Goal: Task Accomplishment & Management: Manage account settings

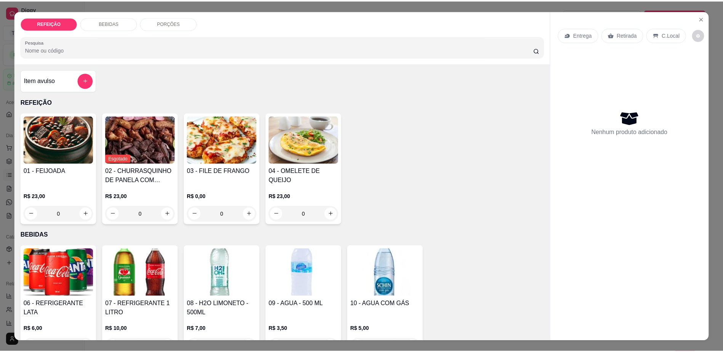
scroll to position [741, 0]
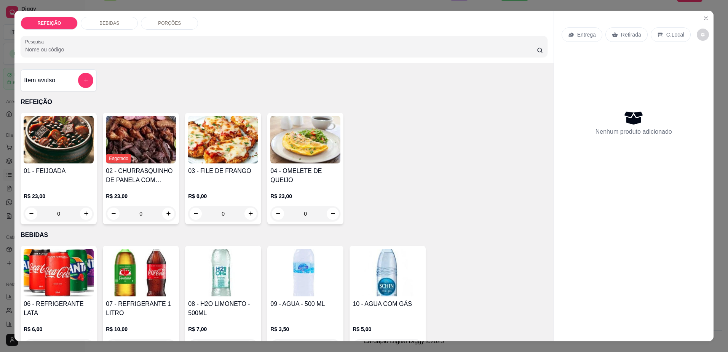
click at [147, 183] on h4 "02 - CHURRASQUINHO DE PANELA COM SALADA DE MAIONESE" at bounding box center [141, 175] width 70 height 18
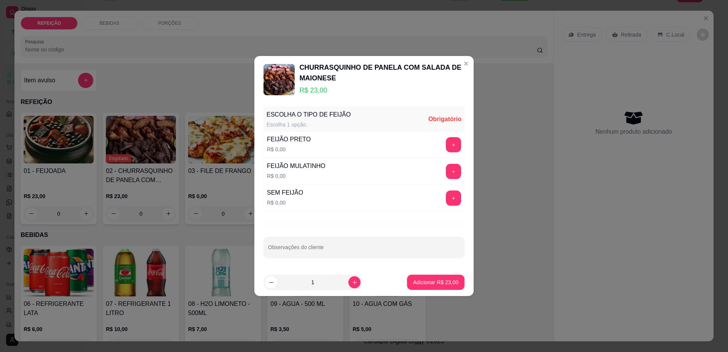
click at [328, 85] on p "R$ 23,00" at bounding box center [381, 90] width 165 height 11
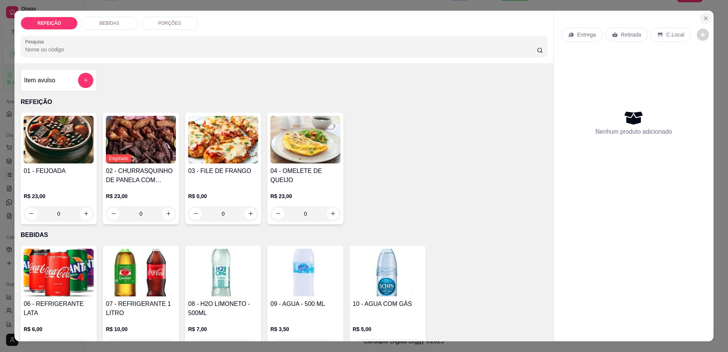
click at [706, 14] on button "Close" at bounding box center [706, 18] width 12 height 12
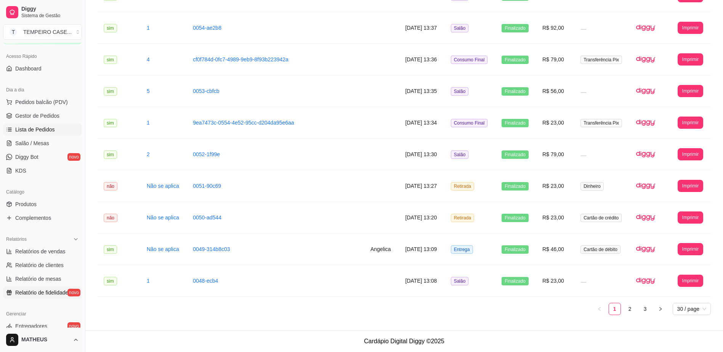
scroll to position [114, 0]
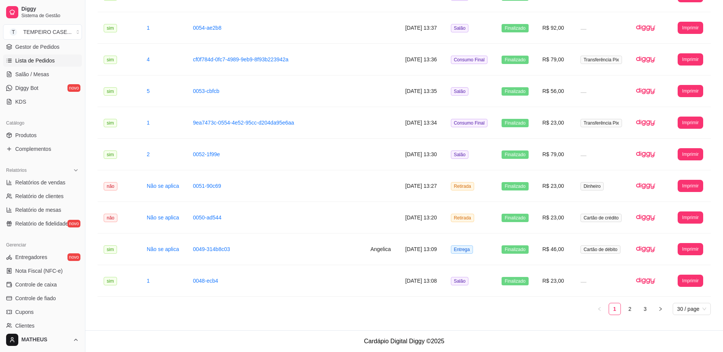
drag, startPoint x: 29, startPoint y: 139, endPoint x: 70, endPoint y: 161, distance: 46.4
click at [29, 139] on link "Produtos" at bounding box center [42, 135] width 79 height 12
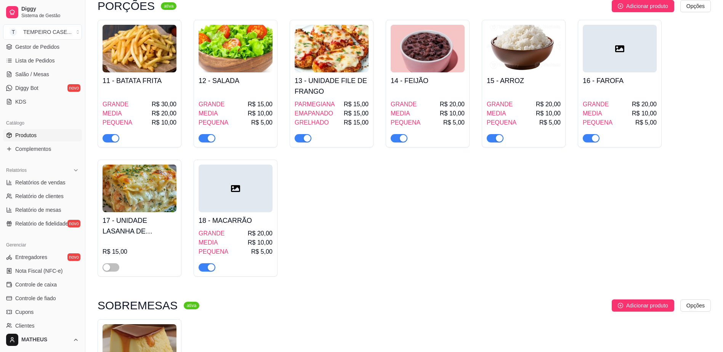
scroll to position [560, 0]
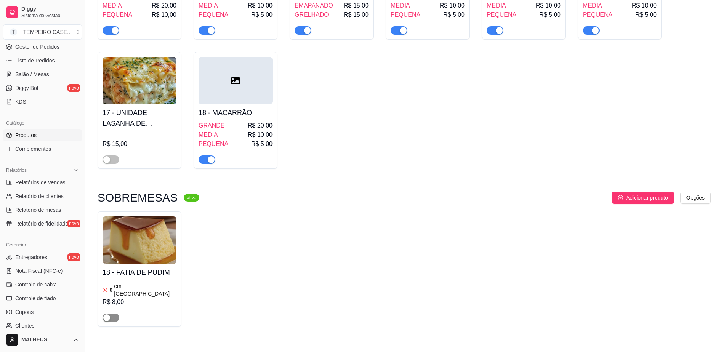
click at [113, 314] on span "button" at bounding box center [110, 318] width 17 height 8
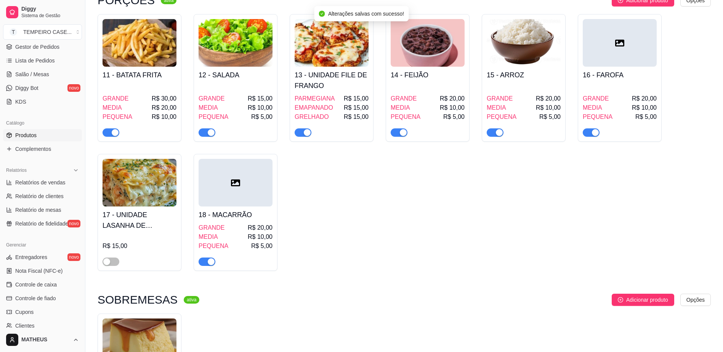
scroll to position [445, 0]
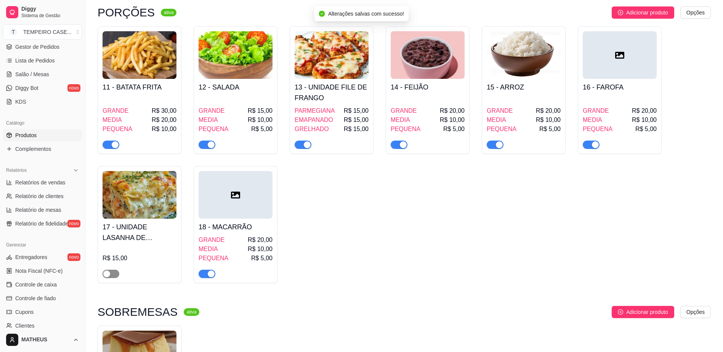
click at [112, 270] on span "button" at bounding box center [110, 274] width 17 height 8
click at [133, 234] on h4 "17 - UNIDADE LASANHA DE CAMARRÃO" at bounding box center [139, 232] width 74 height 21
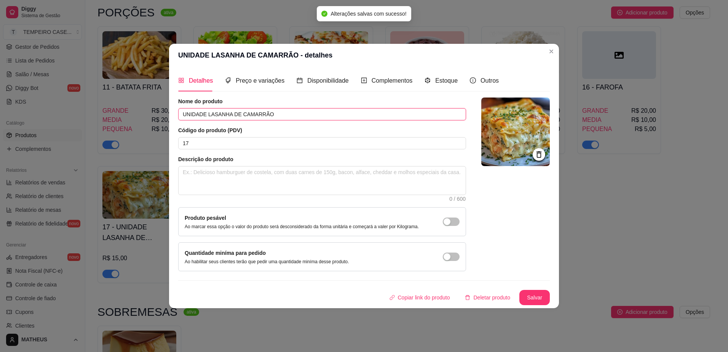
drag, startPoint x: 277, startPoint y: 114, endPoint x: 241, endPoint y: 114, distance: 35.4
click at [241, 114] on input "UNIDADE LASANHA DE CAMARRÃO" at bounding box center [322, 114] width 288 height 12
type input "UNIDADE LASANHA DE CARNE"
click at [514, 135] on img at bounding box center [516, 132] width 69 height 69
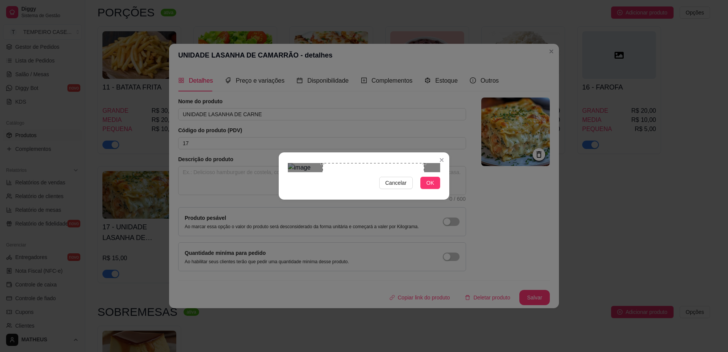
click at [389, 166] on div "Use the arrow keys to move the crop selection area" at bounding box center [374, 214] width 102 height 102
click at [432, 187] on span "OK" at bounding box center [431, 183] width 8 height 8
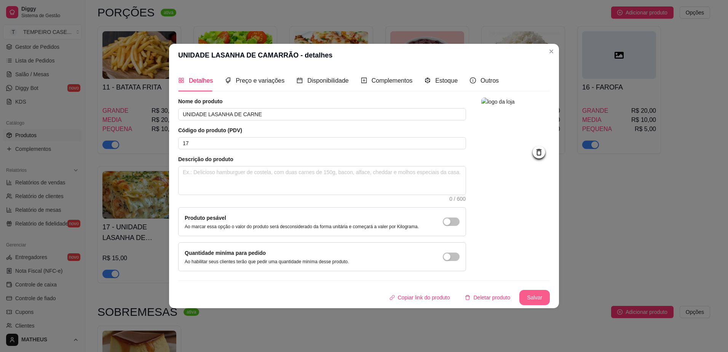
click at [530, 301] on button "Salvar" at bounding box center [535, 297] width 30 height 15
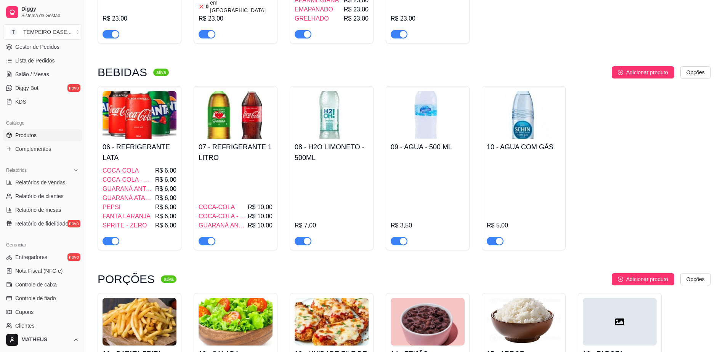
scroll to position [0, 0]
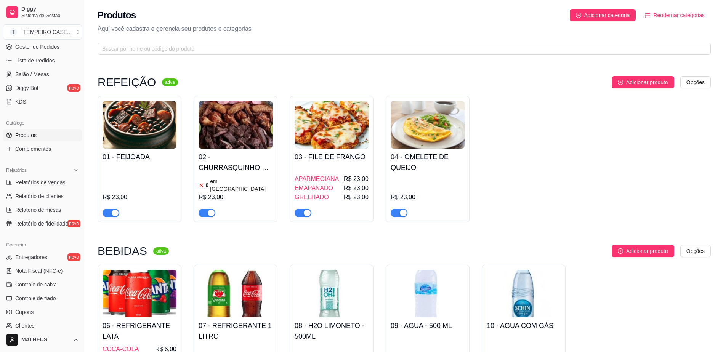
click at [238, 136] on img at bounding box center [235, 125] width 74 height 48
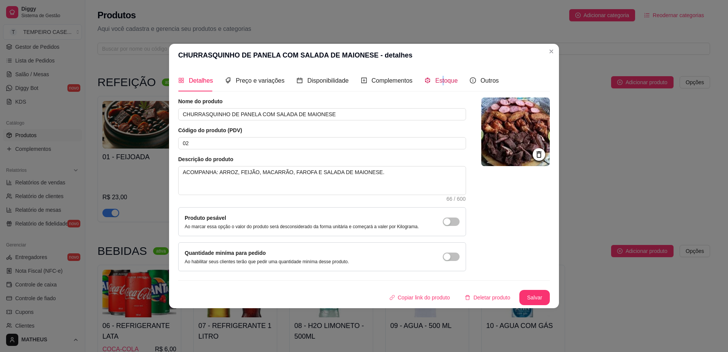
click at [440, 80] on span "Estoque" at bounding box center [446, 80] width 22 height 6
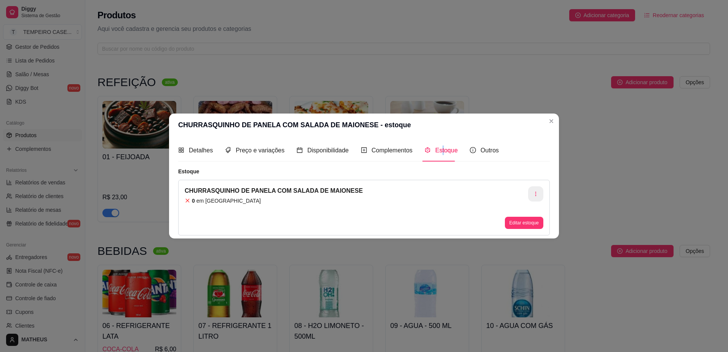
click at [541, 193] on button "button" at bounding box center [535, 193] width 15 height 15
click at [519, 219] on ul "Desvincular estoque Apagar estoque" at bounding box center [536, 219] width 70 height 25
click at [519, 225] on span "Apagar estoque" at bounding box center [540, 226] width 56 height 8
click at [384, 152] on span "Complementos" at bounding box center [392, 150] width 41 height 6
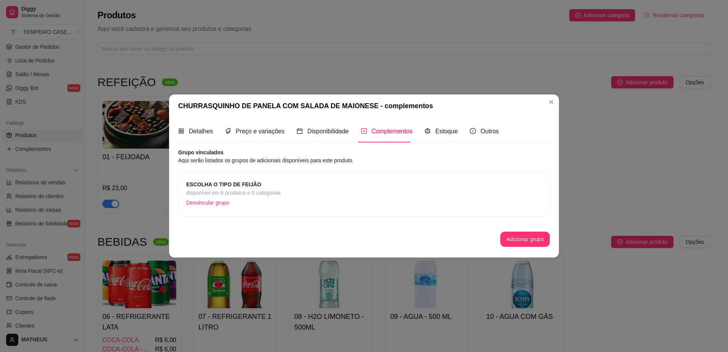
click at [202, 203] on p "Desvincular grupo" at bounding box center [233, 202] width 94 height 11
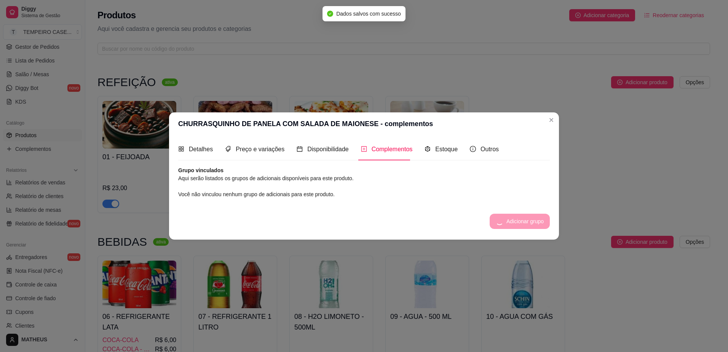
click at [511, 219] on div "Adicionar grupo" at bounding box center [520, 221] width 60 height 15
click at [515, 218] on button "Adicionar grupo" at bounding box center [525, 221] width 48 height 15
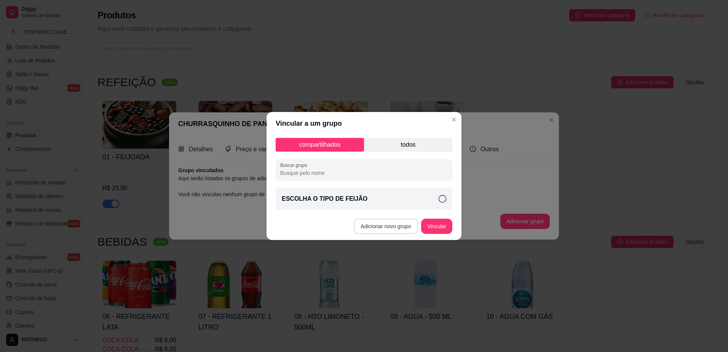
click at [399, 231] on button "Adicionar novo grupo" at bounding box center [386, 226] width 64 height 15
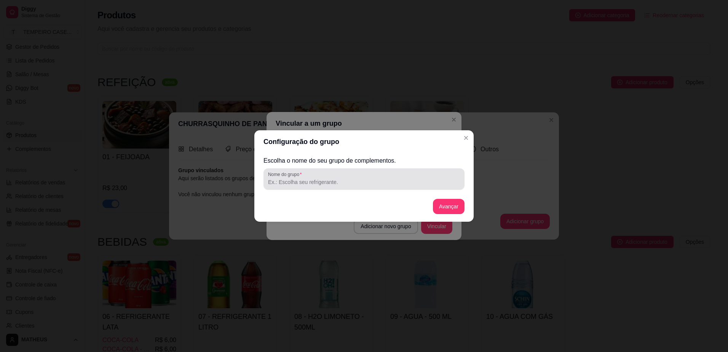
click at [432, 181] on input "Nome do grupo" at bounding box center [364, 182] width 192 height 8
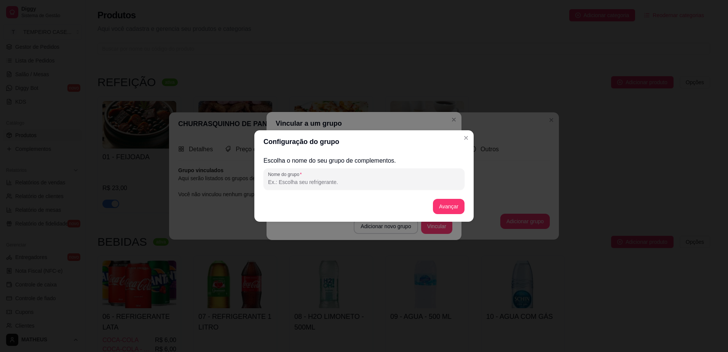
click at [464, 146] on header "Configuração do grupo" at bounding box center [363, 141] width 219 height 23
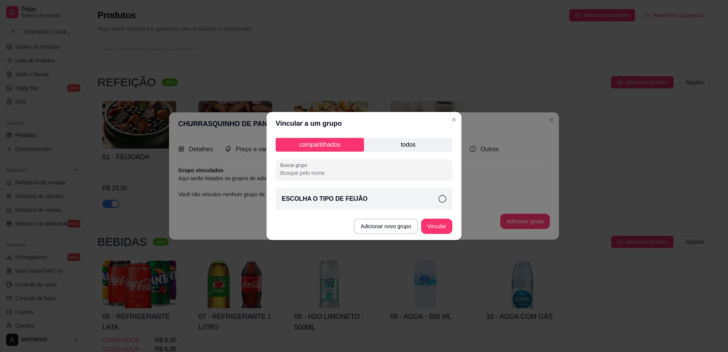
click at [373, 175] on input "Buscar grupo" at bounding box center [364, 173] width 168 height 8
type input "e"
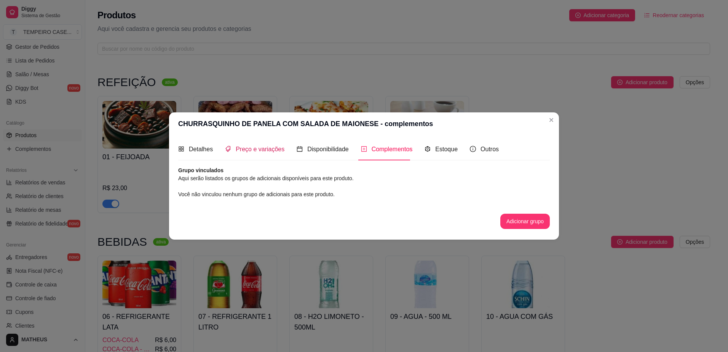
click at [229, 152] on span at bounding box center [228, 149] width 6 height 6
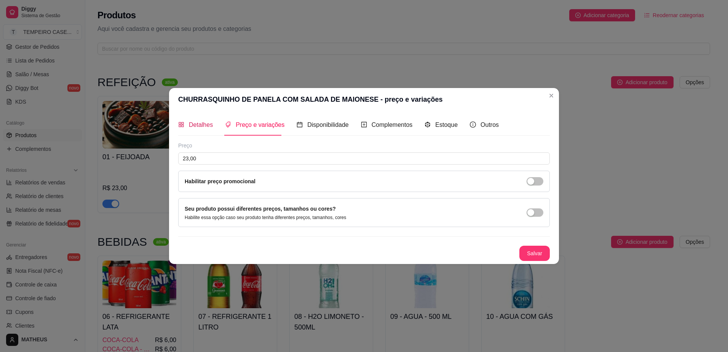
click at [202, 126] on span "Detalhes" at bounding box center [201, 125] width 24 height 6
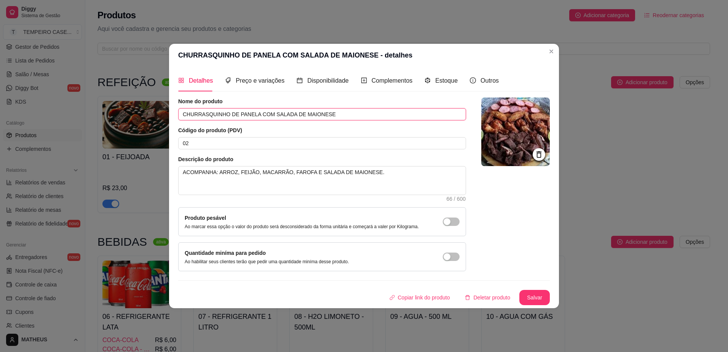
click at [250, 114] on input "CHURRASQUINHO DE PANELA COM SALADA DE MAIONESE" at bounding box center [322, 114] width 288 height 12
type input "l"
type input "LASANHA DE CARNE"
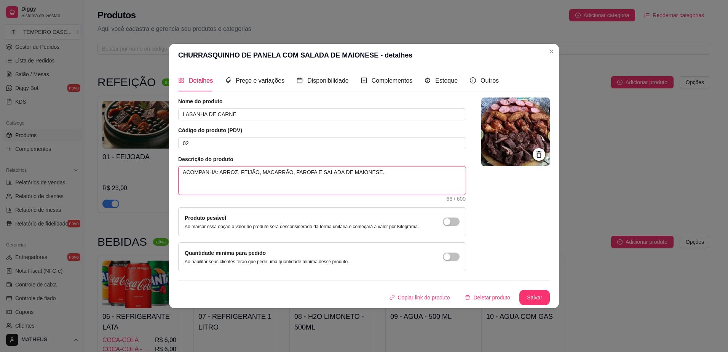
click at [255, 175] on textarea "ACOMPANHA: ARROZ, FEIJÃO, MACARRÃO, FAROFA E SALADA DE MAIONESE." at bounding box center [322, 180] width 287 height 28
drag, startPoint x: 237, startPoint y: 173, endPoint x: 381, endPoint y: 172, distance: 144.0
click at [379, 173] on textarea "ACOMPANHA: ARROZ, FEIJÃO, MACARRÃO, FAROFA E SALADA DE MAIONESE." at bounding box center [322, 180] width 287 height 28
type textarea "ACOMPANHA: ARROZ, E"
type textarea "ACOMPANHA: ARROZ,"
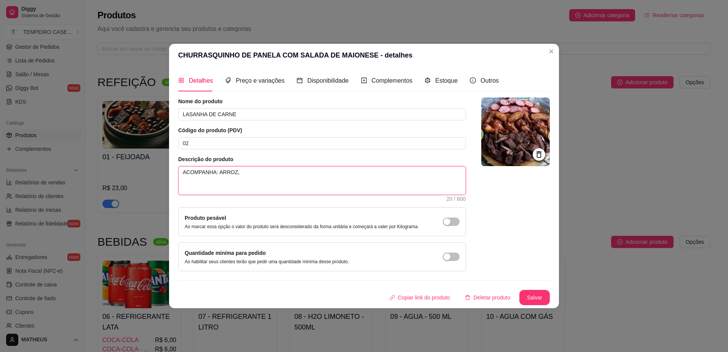
type textarea "ACOMPANHA: ARROZ, E"
type textarea "ACOMPANHA: ARROZ,"
type textarea "ACOMPANHA: ARROZ, R"
type textarea "ACOMPANHA: ARROZ,"
type textarea "ACOMPANHA: ARROZ, F"
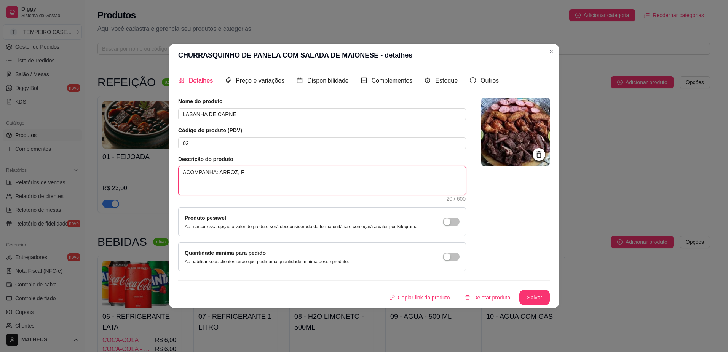
type textarea "ACOMPANHA: ARROZ, FA"
type textarea "ACOMPANHA: ARROZ, F"
type textarea "ACOMPANHA: ARROZ,"
type textarea "ACOMPANHA: ARROZ"
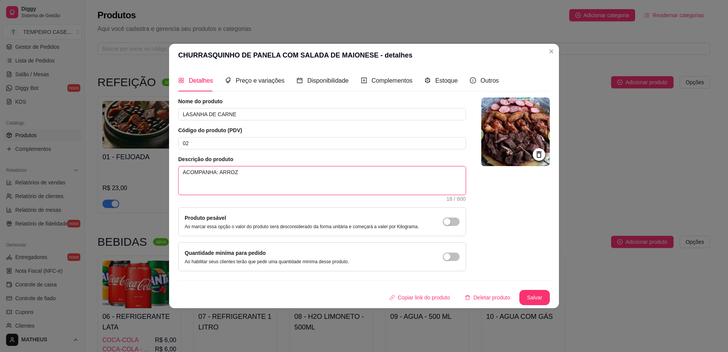
type textarea "ACOMPANHA: ARROZ"
type textarea "ACOMPANHA: ARROZ E"
type textarea "ACOMPANHA: ARROZ E S"
type textarea "ACOMPANHA: ARROZ E SA"
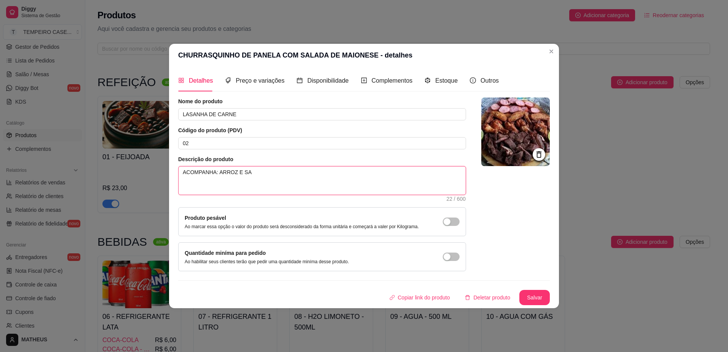
type textarea "ACOMPANHA: ARROZ E SAL"
type textarea "ACOMPANHA: ARROZ E SALA"
type textarea "ACOMPANHA: ARROZ E SALAD"
type textarea "ACOMPANHA: ARROZ E SALADA"
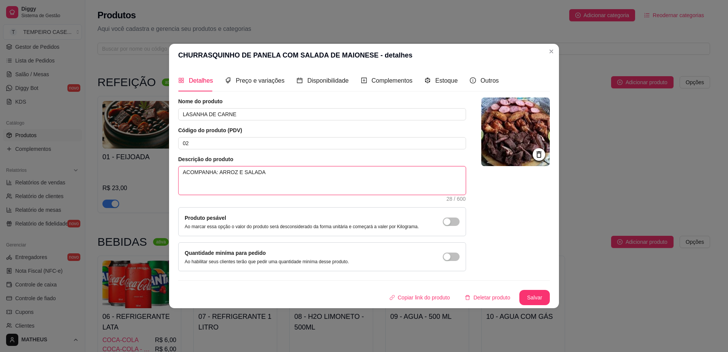
type textarea "ACOMPANHA: ARROZ E SALADA S"
type textarea "ACOMPANHA: ARROZ E SALADA SI"
type textarea "ACOMPANHA: ARROZ E SALADA SIM"
type textarea "ACOMPANHA: ARROZ E SALADA SIML"
type textarea "ACOMPANHA: ARROZ E SALADA SIM"
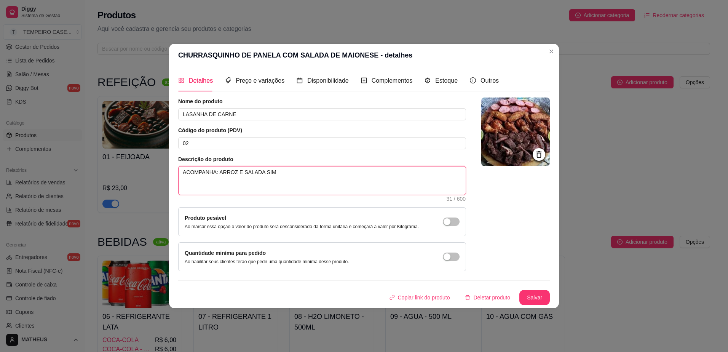
type textarea "ACOMPANHA: ARROZ E SALADA SIMP"
type textarea "ACOMPANHA: ARROZ E SALADA SIMPL"
type textarea "ACOMPANHA: ARROZ E SALADA SIMPLE"
type textarea "ACOMPANHA: ARROZ E SALADA SIMPLES"
type textarea "ACOMPANHA: ARROZ E SALADA SIMPLES."
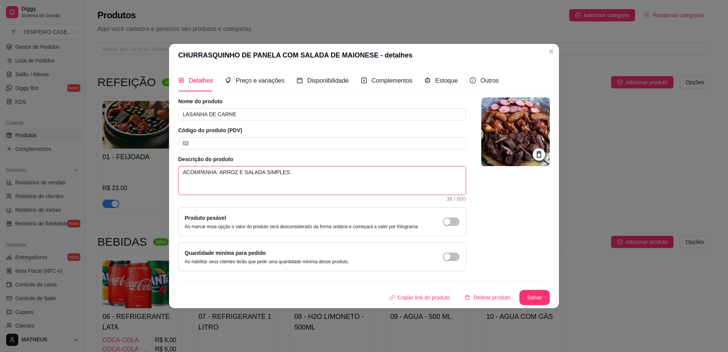
type textarea "ACOMPANHA: ARROZ E SALADA SIMPLES."
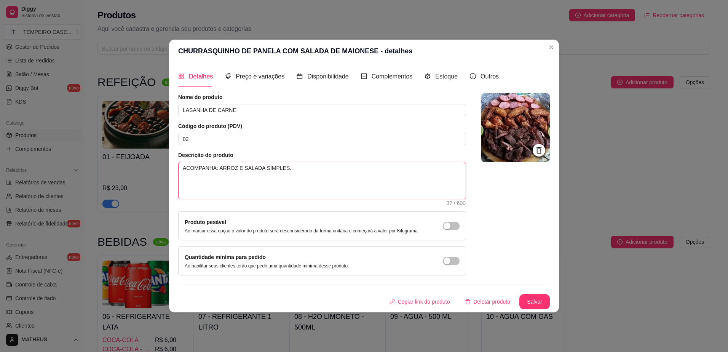
type textarea "ACOMPANHA: ARROZ E SALADA SIMPLES."
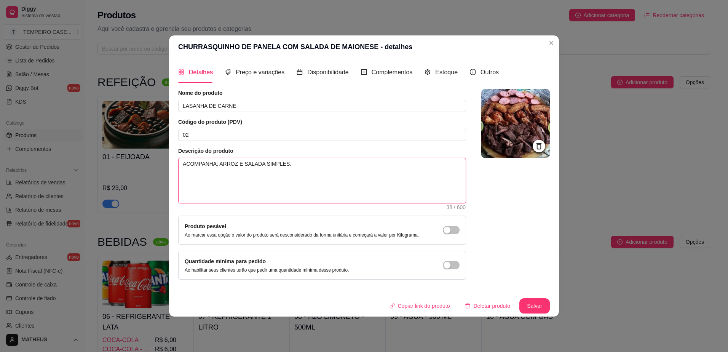
type textarea "ACOMPANHA: ARROZ E SALADA SIMPLES. F"
type textarea "ACOMPANHA: ARROZ E SALADA SIMPLES. FE"
type textarea "ACOMPANHA: ARROZ E SALADA SIMPLES. FEI"
type textarea "ACOMPANHA: ARROZ E SALADA SIMPLES. FEIJ"
type textarea "ACOMPANHA: ARROZ E SALADA SIMPLES. FEIJÃ"
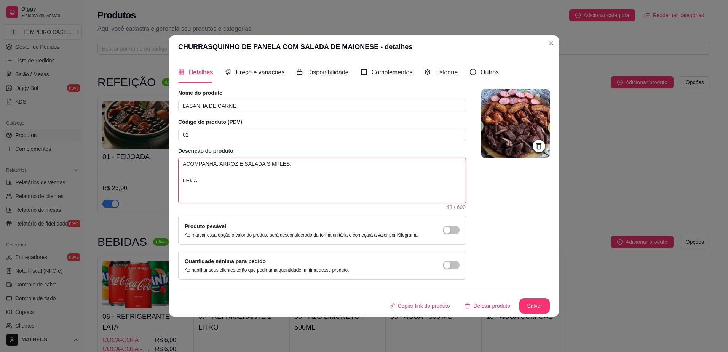
type textarea "ACOMPANHA: ARROZ E SALADA SIMPLES. FEIJÃO"
type textarea "ACOMPANHA: ARROZ E SALADA SIMPLES. FEIJÃO O"
type textarea "ACOMPANHA: ARROZ E SALADA SIMPLES. FEIJÃO OP"
type textarea "ACOMPANHA: ARROZ E SALADA SIMPLES. FEIJÃO O"
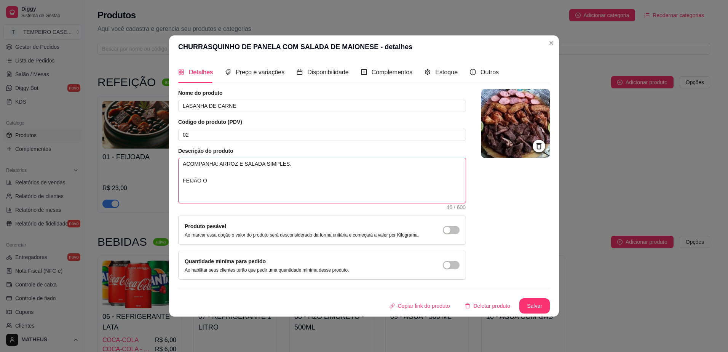
type textarea "ACOMPANHA: ARROZ E SALADA SIMPLES. FEIJÃO"
type textarea "ACOMPANHA: ARROZ E SALADA SIMPLES. FEIJÃO O"
type textarea "ACOMPANHA: ARROZ E SALADA SIMPLES. FEIJÃO OP"
type textarea "ACOMPANHA: ARROZ E SALADA SIMPLES. FEIJÃO OPC"
type textarea "ACOMPANHA: ARROZ E SALADA SIMPLES. FEIJÃO OPCI"
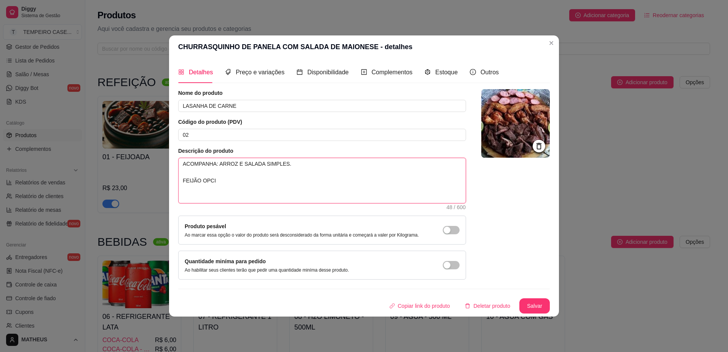
type textarea "ACOMPANHA: ARROZ E SALADA SIMPLES. FEIJÃO OPCIO"
type textarea "ACOMPANHA: ARROZ E SALADA SIMPLES. FEIJÃO OPCION"
type textarea "ACOMPANHA: ARROZ E SALADA SIMPLES. FEIJÃO OPCIONA"
type textarea "ACOMPANHA: ARROZ E SALADA SIMPLES. FEIJÃO OPCIONAL"
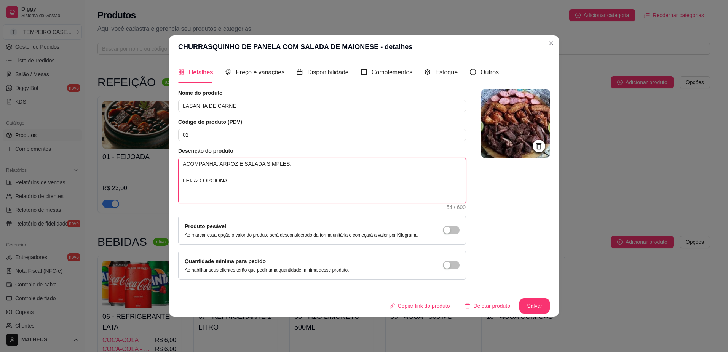
type textarea "ACOMPANHA: ARROZ E SALADA SIMPLES. FEIJÃO OPCIONAL"
type textarea "ACOMPANHA: ARROZ E SALADA SIMPLES. FEIJÃO OPCIONAL,"
type textarea "ACOMPANHA: ARROZ E SALADA SIMPLES. FEIJÃO OPCIONAL, C"
type textarea "ACOMPANHA: ARROZ E SALADA SIMPLES. FEIJÃO OPCIONAL, [GEOGRAPHIC_DATA]"
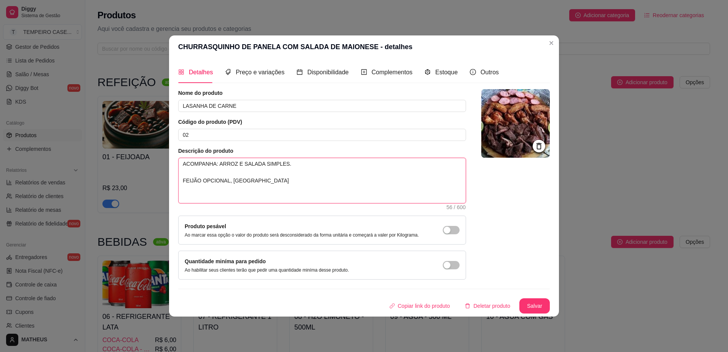
type textarea "ACOMPANHA: ARROZ E SALADA SIMPLES. FEIJÃO OPCIONAL, CAS"
type textarea "ACOMPANHA: ARROZ E SALADA SIMPLES. FEIJÃO OPCIONAL, CASO"
type textarea "ACOMPANHA: ARROZ E SALADA SIMPLES. FEIJÃO OPCIONAL, CASO N"
type textarea "ACOMPANHA: ARROZ E SALADA SIMPLES. FEIJÃO OPCIONAL, CASO NÃ"
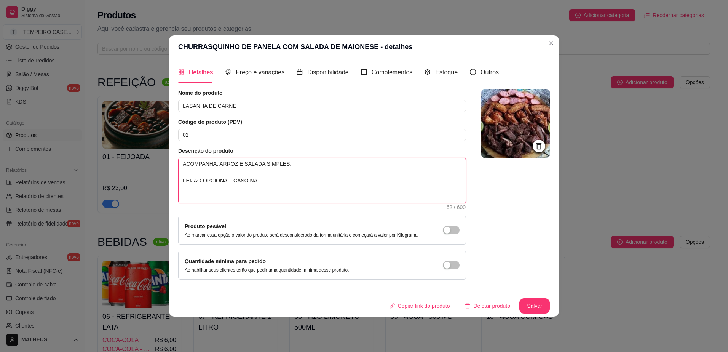
type textarea "ACOMPANHA: ARROZ E SALADA SIMPLES. FEIJÃO OPCIONAL, CASO NÃO"
type textarea "ACOMPANHA: ARROZ E SALADA SIMPLES. FEIJÃO OPCIONAL, CASO NÃO S"
type textarea "ACOMPANHA: ARROZ E SALADA SIMPLES. FEIJÃO OPCIONAL, CASO NÃO SE"
type textarea "ACOMPANHA: ARROZ E SALADA SIMPLES. FEIJÃO OPCIONAL, CASO NÃO SEL"
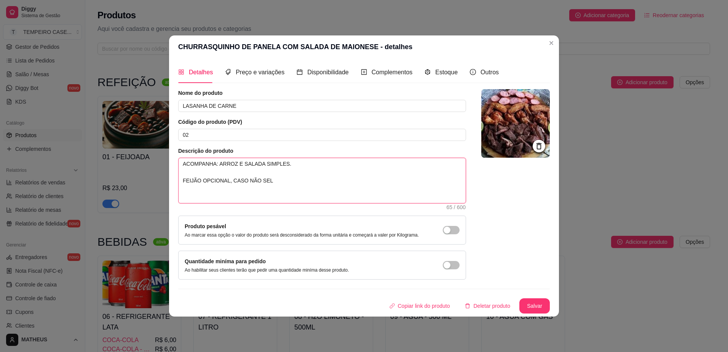
type textarea "ACOMPANHA: ARROZ E SALADA SIMPLES. FEIJÃO OPCIONAL, CASO NÃO SELE"
type textarea "ACOMPANHA: ARROZ E SALADA SIMPLES. FEIJÃO OPCIONAL, CASO NÃO SELEC"
type textarea "ACOMPANHA: ARROZ E SALADA SIMPLES. FEIJÃO OPCIONAL, CASO NÃO SELECI"
type textarea "ACOMPANHA: ARROZ E SALADA SIMPLES. FEIJÃO OPCIONAL, CASO NÃO SELECIO"
type textarea "ACOMPANHA: ARROZ E SALADA SIMPLES. FEIJÃO OPCIONAL, CASO NÃO SELECION"
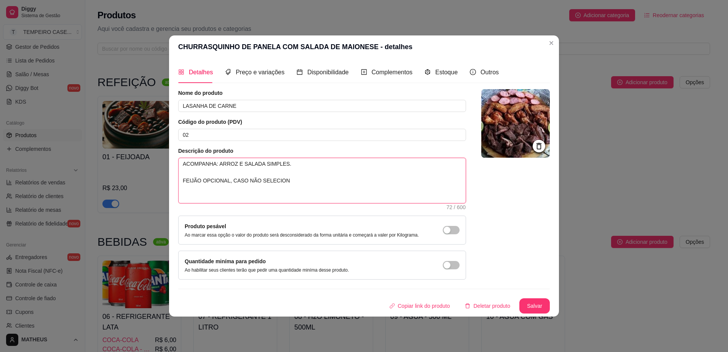
type textarea "ACOMPANHA: ARROZ E SALADA SIMPLES. FEIJÃO OPCIONAL, CASO NÃO SELECIONE"
type textarea "ACOMPANHA: ARROZ E SALADA SIMPLES. FEIJÃO OPCIONAL, CASO NÃO SELECIONE N"
type textarea "ACOMPANHA: ARROZ E SALADA SIMPLES. FEIJÃO OPCIONAL, CASO NÃO SELECIONE NÃ"
type textarea "ACOMPANHA: ARROZ E SALADA SIMPLES. FEIJÃO OPCIONAL, CASO NÃO SELECIONE NÃO"
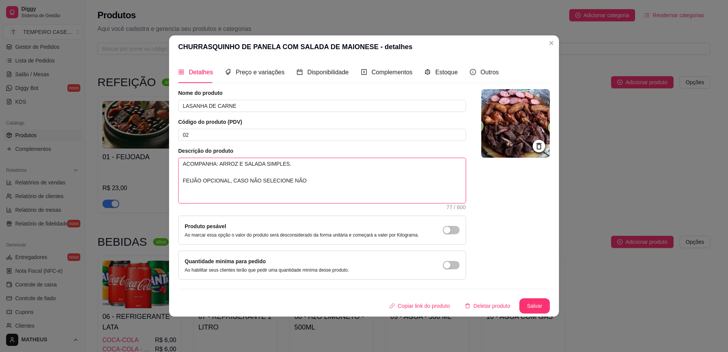
type textarea "ACOMPANHA: ARROZ E SALADA SIMPLES. FEIJÃO OPCIONAL, CASO NÃO SELECIONE NÃO"
type textarea "ACOMPANHA: ARROZ E SALADA SIMPLES. FEIJÃO OPCIONAL, CASO NÃO SELECIONE NÃO V"
type textarea "ACOMPANHA: ARROZ E SALADA SIMPLES. FEIJÃO OPCIONAL, CASO NÃO SELECIONE NÃO VAA"
type textarea "ACOMPANHA: ARROZ E SALADA SIMPLES. FEIJÃO OPCIONAL, CASO NÃO SELECIONE NÃO VAAI"
type textarea "ACOMPANHA: ARROZ E SALADA SIMPLES. FEIJÃO OPCIONAL, CASO NÃO SELECIONE NÃO VAAI."
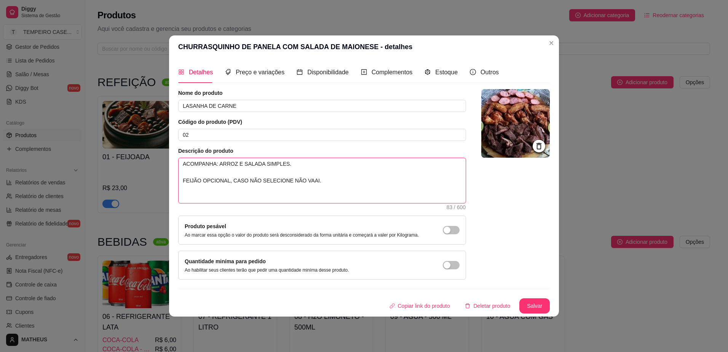
type textarea "ACOMPANHA: ARROZ E SALADA SIMPLES. FEIJÃO OPCIONAL, CASO NÃO SELECIONE NÃO VAAI"
type textarea "ACOMPANHA: ARROZ E SALADA SIMPLES. FEIJÃO OPCIONAL, CASO NÃO SELECIONE NÃO VAA"
type textarea "ACOMPANHA: ARROZ E SALADA SIMPLES. FEIJÃO OPCIONAL, CASO NÃO SELECIONE NÃO VA"
type textarea "ACOMPANHA: ARROZ E SALADA SIMPLES. FEIJÃO OPCIONAL, CASO NÃO SELECIONE NÃO VAI"
type textarea "ACOMPANHA: ARROZ E SALADA SIMPLES. FEIJÃO OPCIONAL, CASO NÃO SELECIONE NÃO VAI."
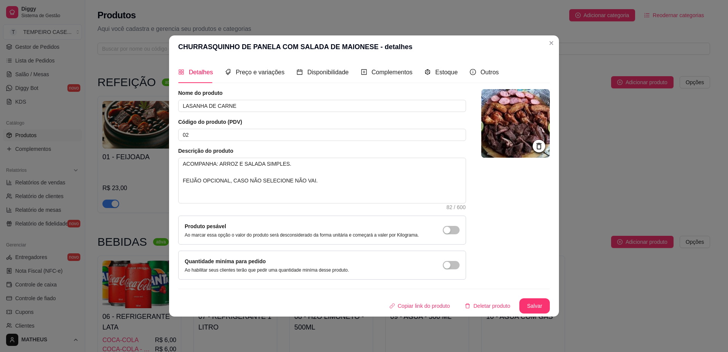
click at [531, 103] on img at bounding box center [516, 123] width 69 height 69
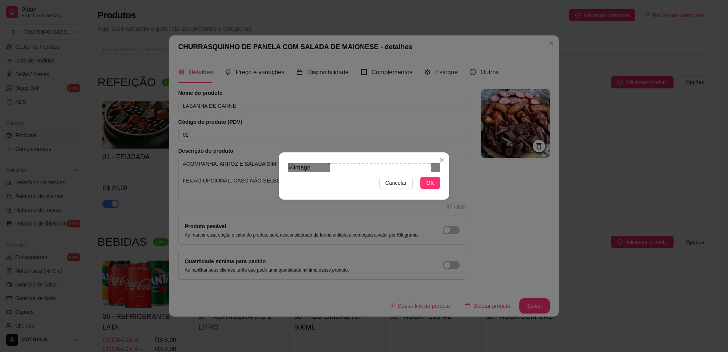
click at [364, 174] on div "Use the arrow keys to move the crop selection area" at bounding box center [381, 214] width 102 height 102
click at [387, 183] on div "Use the arrow keys to move the crop selection area" at bounding box center [376, 214] width 102 height 102
click at [402, 185] on div "Use the arrow keys to move the crop selection area" at bounding box center [376, 214] width 102 height 102
click at [398, 186] on div "Use the arrow keys to move the crop selection area" at bounding box center [376, 214] width 102 height 102
click at [429, 187] on span "OK" at bounding box center [431, 183] width 8 height 8
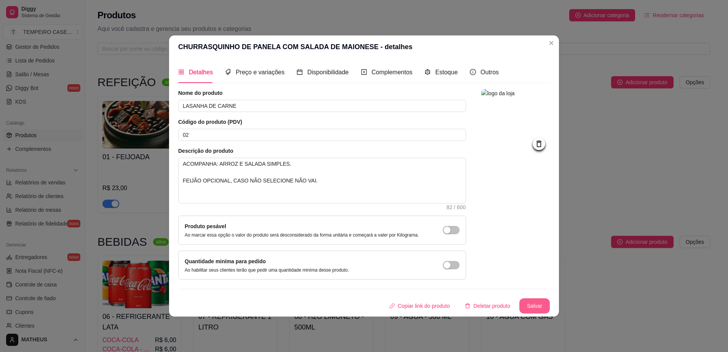
click at [534, 306] on button "Salvar" at bounding box center [535, 305] width 30 height 15
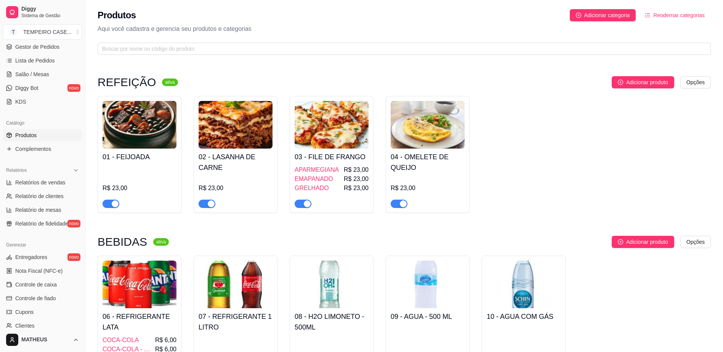
click at [147, 120] on img at bounding box center [139, 125] width 74 height 48
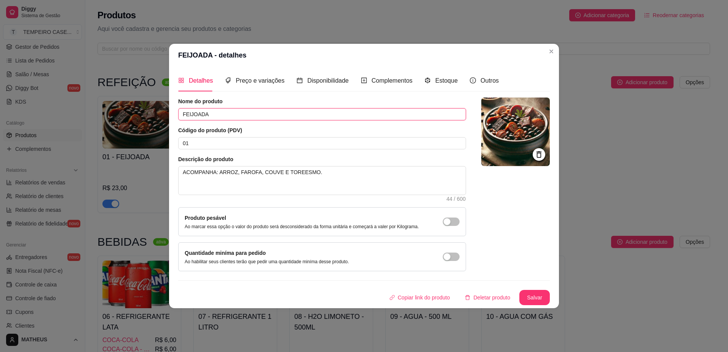
click at [214, 109] on input "FEIJOADA" at bounding box center [322, 114] width 288 height 12
type input "PEIXE FRITO"
click at [181, 171] on textarea "ACOMPANHA: ARROZ, FAROFA, COUVE E TOREESMO." at bounding box center [322, 180] width 287 height 28
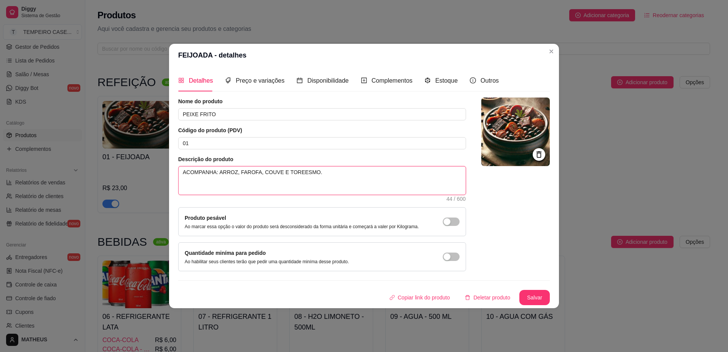
type textarea "OACOMPANHA: ARROZ, FAROFA, COUVE E TOREESMO."
type textarea "OPACOMPANHA: ARROZ, FAROFA, COUVE E TOREESMO."
type textarea "OPÇACOMPANHA: ARROZ, FAROFA, COUVE E TOREESMO."
type textarea "OPÇÃACOMPANHA: ARROZ, FAROFA, COUVE E TOREESMO."
type textarea "OPÇÃOACOMPANHA: ARROZ, FAROFA, COUVE E TOREESMO."
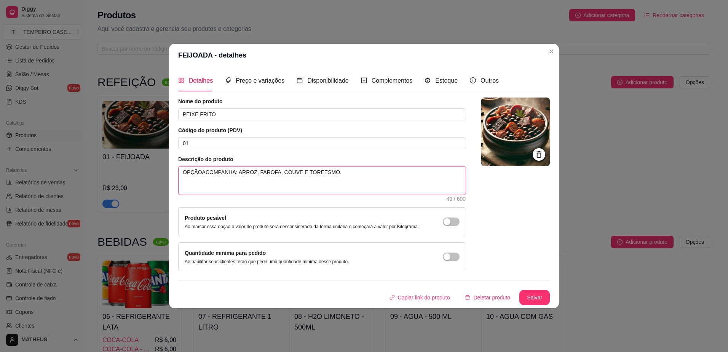
type textarea "OPÇÃO ACOMPANHA: ARROZ, FAROFA, COUVE E TOREESMO."
type textarea "OPÇÃO 1ACOMPANHA: ARROZ, FAROFA, COUVE E TOREESMO."
click at [283, 174] on textarea "OPÇÃO 1 - ACOMPANHA: ARROZ, FAROFA, COUVE E TOREESMO." at bounding box center [322, 180] width 287 height 28
click at [273, 174] on textarea "OPÇÃO 1 - ACOMPANHA: ARROZ, FAROFA, COUVE E TOREESMO." at bounding box center [322, 180] width 287 height 28
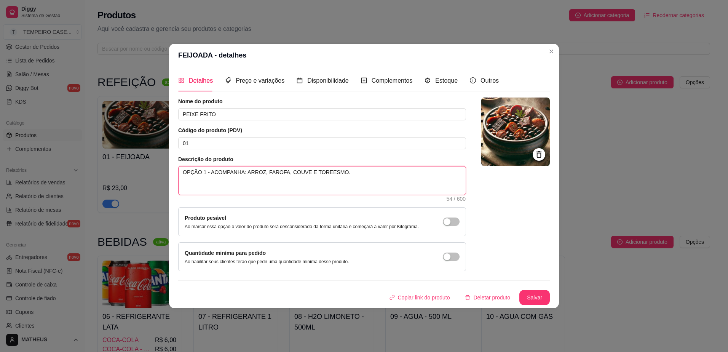
click at [273, 174] on textarea "OPÇÃO 1 - ACOMPANHA: ARROZ, FAROFA, COUVE E TOREESMO." at bounding box center [322, 180] width 287 height 28
drag, startPoint x: 332, startPoint y: 172, endPoint x: 281, endPoint y: 170, distance: 51.5
click at [281, 170] on textarea "OPÇÃO 1 - ACOMPANHA: ARROZ, PIRÃO, COUVE E TOREESMO." at bounding box center [322, 180] width 287 height 28
click at [216, 171] on textarea "OPÇÃO 1 - ACOMPANHA: ARROZ, PIRÃO E SALADA SIMPLES" at bounding box center [322, 180] width 287 height 28
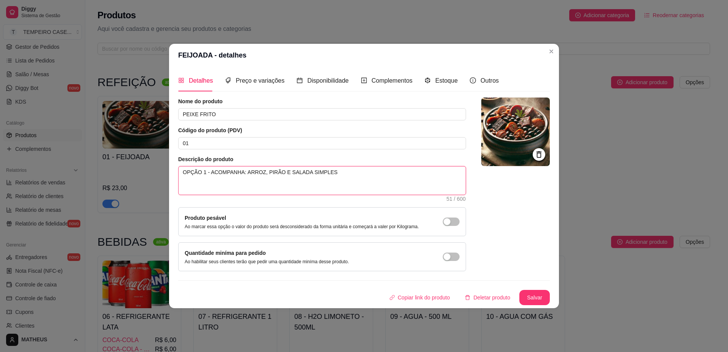
click at [216, 171] on textarea "OPÇÃO 1 - ACOMPANHA: ARROZ, PIRÃO E SALADA SIMPLES" at bounding box center [322, 180] width 287 height 28
click at [216, 181] on textarea "OPÇÃO 1 - ACOMPANHA: ARROZ, PIRÃO E SALADA SIMPLES" at bounding box center [322, 180] width 287 height 28
paste textarea "OPÇÃO 1 - ACOMPANHA: ARROZ, PIRÃO E SALADA SIMPLES"
click at [278, 181] on textarea "OPÇÃO 1 - ACOMPANHA: ARROZ, PIRÃO E SALADA SIMPLES OPÇÃO 2 - ACOMPANHA: ARROZ, …" at bounding box center [322, 180] width 287 height 28
click at [279, 181] on textarea "OPÇÃO 1 - ACOMPANHA: ARROZ, PIRÃO E SALADA SIMPLES OPÇÃO 2 - ACOMPANHA: ARROZ, …" at bounding box center [322, 180] width 287 height 28
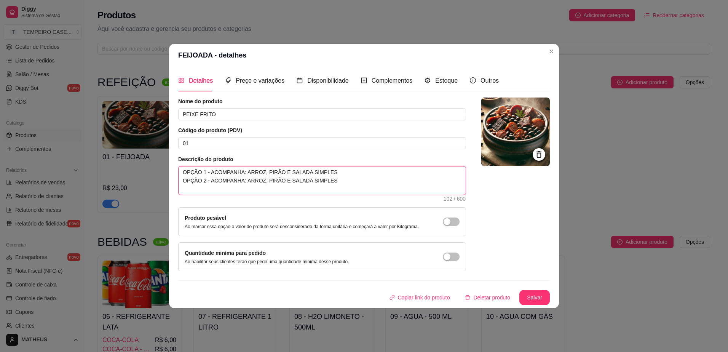
click at [272, 180] on textarea "OPÇÃO 1 - ACOMPANHA: ARROZ, PIRÃO E SALADA SIMPLES OPÇÃO 2 - ACOMPANHA: ARROZ, …" at bounding box center [322, 180] width 287 height 28
click at [524, 134] on img at bounding box center [516, 132] width 69 height 69
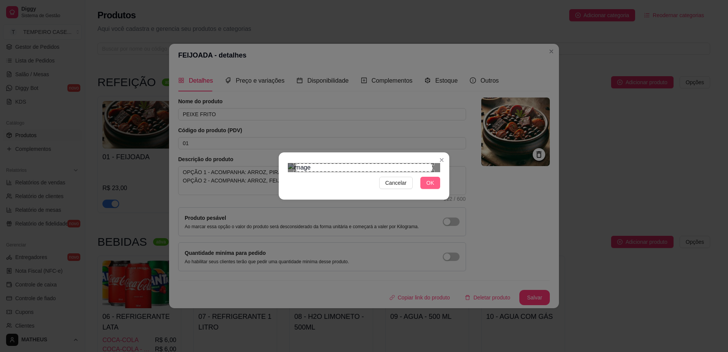
click at [431, 187] on span "OK" at bounding box center [431, 183] width 8 height 8
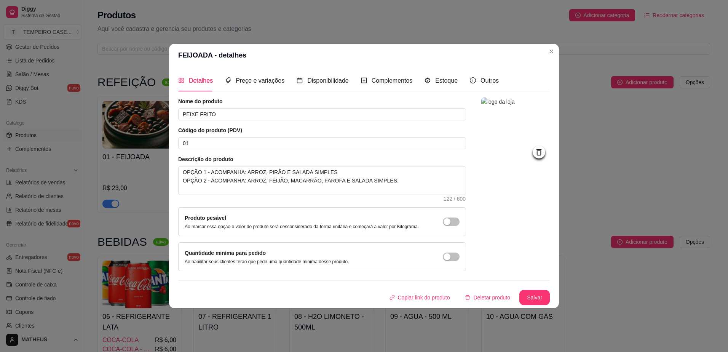
click at [520, 137] on img at bounding box center [516, 132] width 69 height 69
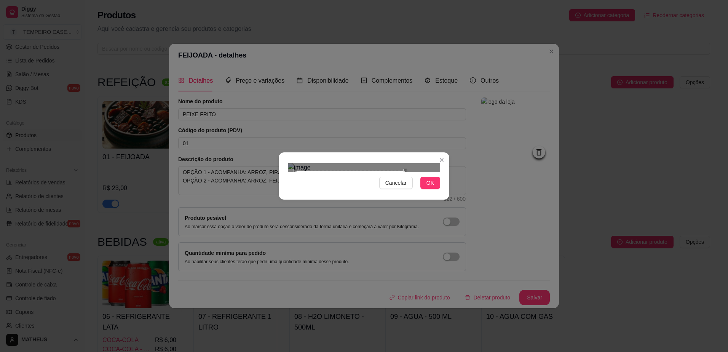
click at [405, 172] on div at bounding box center [364, 167] width 152 height 9
click at [350, 179] on div "Use the arrow keys to move the crop selection area" at bounding box center [379, 233] width 108 height 108
click at [428, 283] on div "Use the arrow keys to move the south east drag handle to change the crop select…" at bounding box center [428, 283] width 0 height 0
click at [431, 187] on span "OK" at bounding box center [431, 183] width 8 height 8
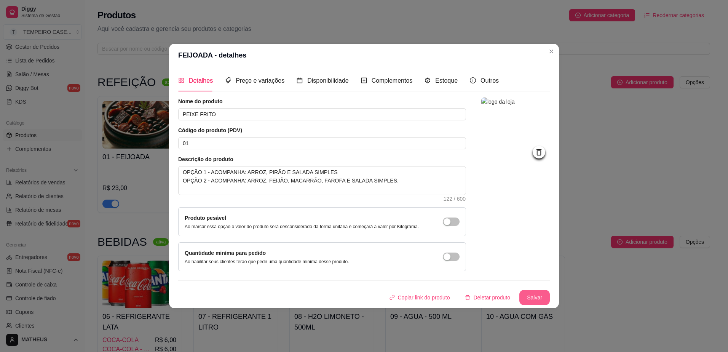
click at [534, 295] on button "Salvar" at bounding box center [535, 297] width 30 height 15
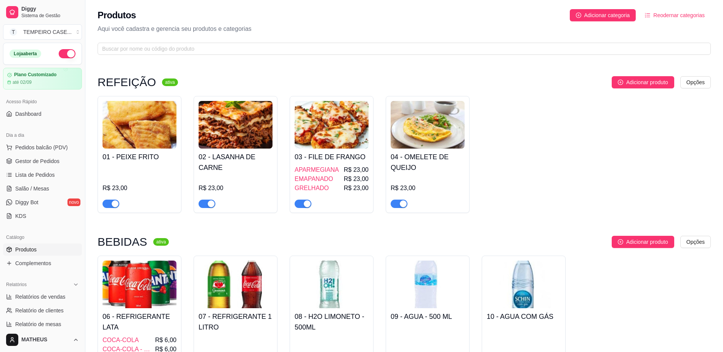
click at [147, 173] on div "R$ 23,00" at bounding box center [139, 186] width 74 height 43
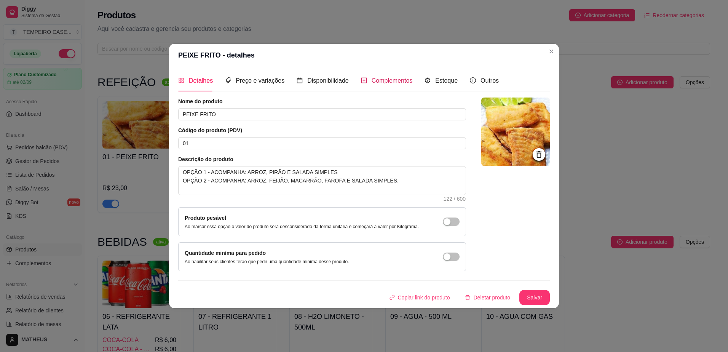
click at [394, 80] on span "Complementos" at bounding box center [392, 80] width 41 height 6
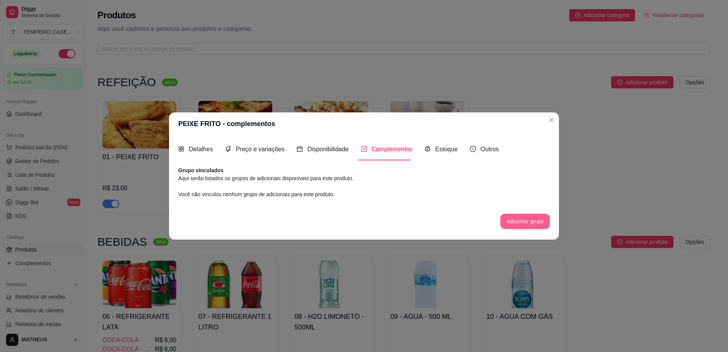
click at [536, 225] on button "Adicionar grupo" at bounding box center [526, 221] width 50 height 15
click at [544, 122] on header "PEIXE FRITO - complementos" at bounding box center [364, 123] width 390 height 23
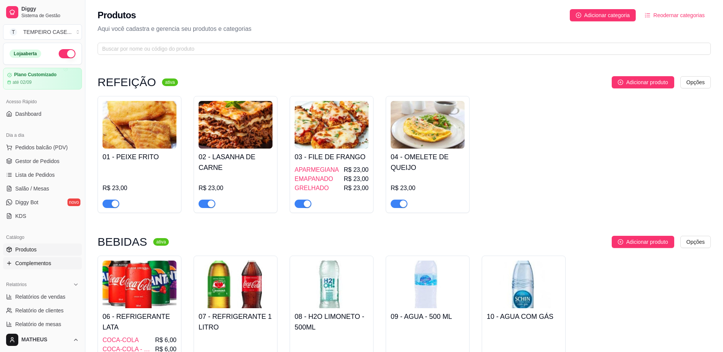
click at [39, 266] on span "Complementos" at bounding box center [33, 263] width 36 height 8
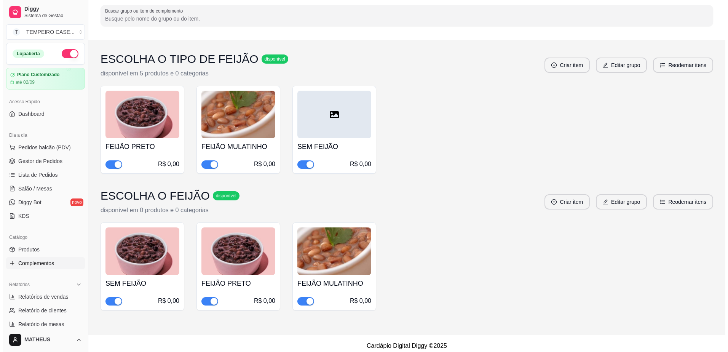
scroll to position [58, 0]
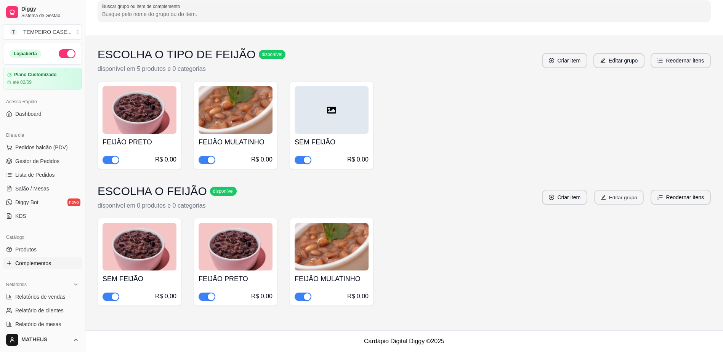
click at [616, 195] on button "Editar grupo" at bounding box center [619, 197] width 50 height 15
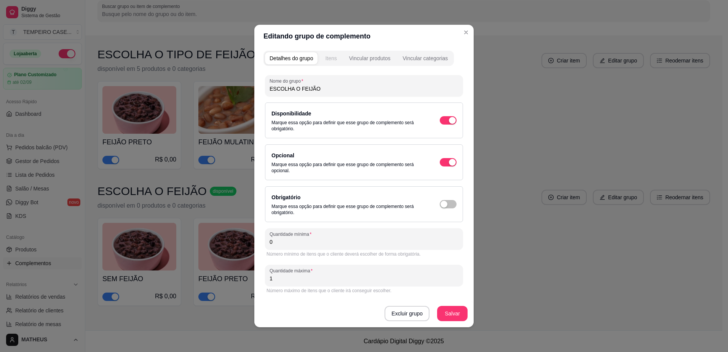
click at [327, 56] on div "Itens" at bounding box center [330, 58] width 11 height 8
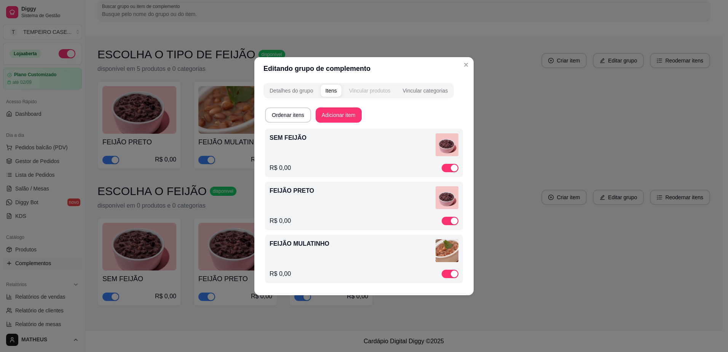
click at [370, 87] on div "Vincular produtos" at bounding box center [370, 91] width 42 height 8
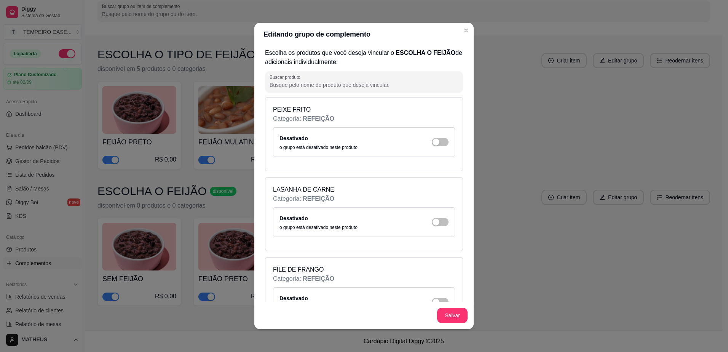
scroll to position [38, 0]
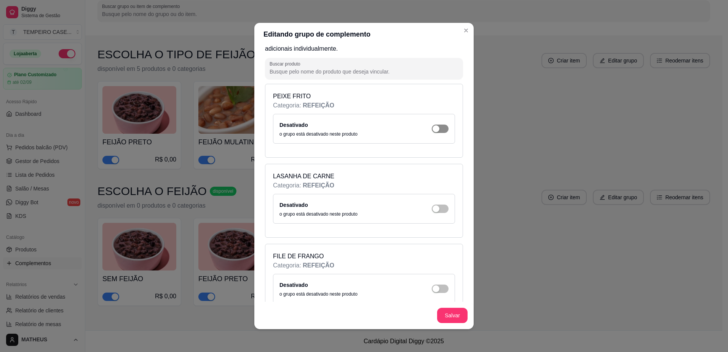
click at [438, 132] on span "button" at bounding box center [440, 129] width 17 height 8
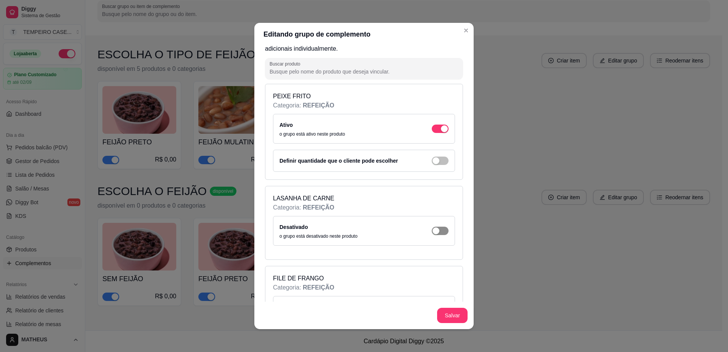
click at [434, 133] on span "button" at bounding box center [440, 129] width 17 height 8
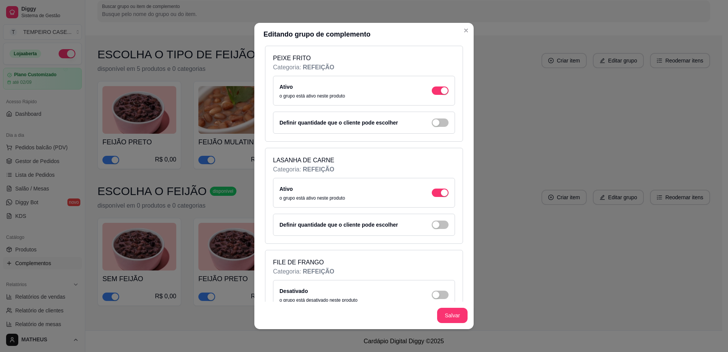
scroll to position [114, 0]
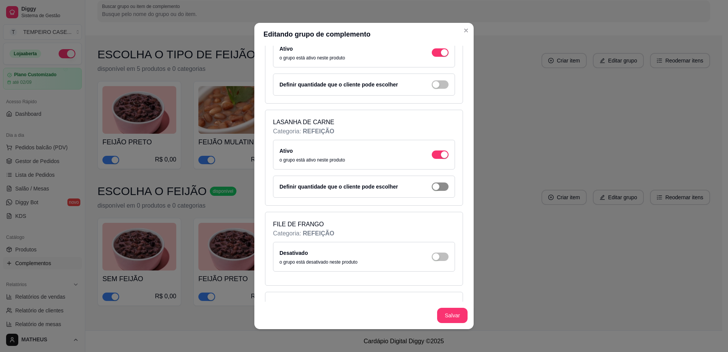
click at [434, 89] on span "button" at bounding box center [440, 84] width 17 height 8
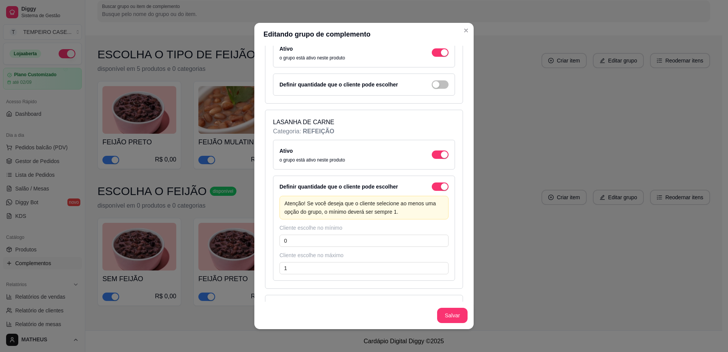
click at [433, 182] on div "Definir quantidade que o cliente pode escolher" at bounding box center [364, 186] width 169 height 9
click at [441, 187] on div "button" at bounding box center [444, 186] width 7 height 7
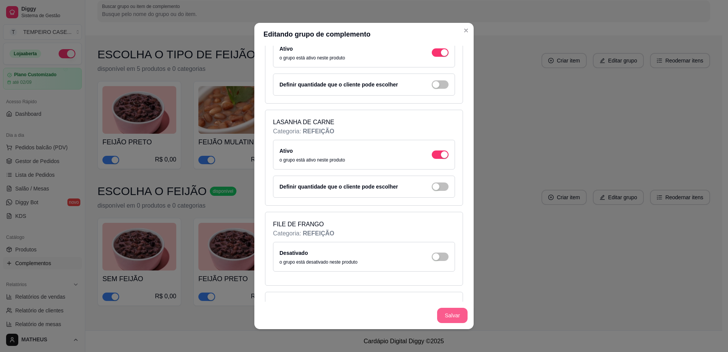
click at [451, 317] on button "Salvar" at bounding box center [452, 315] width 30 height 15
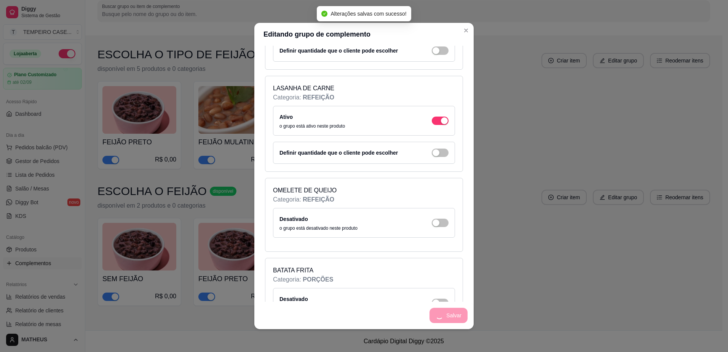
scroll to position [229, 0]
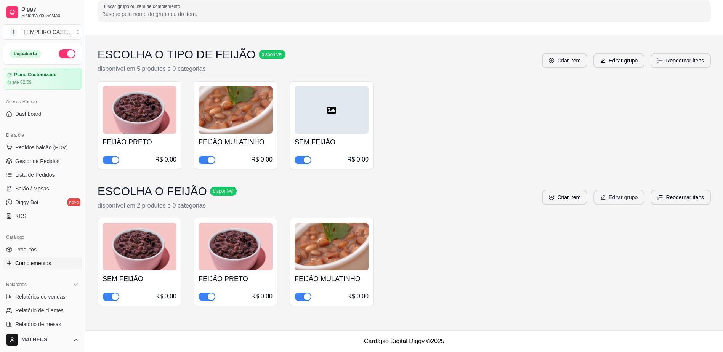
click at [628, 198] on button "Editar grupo" at bounding box center [618, 197] width 51 height 15
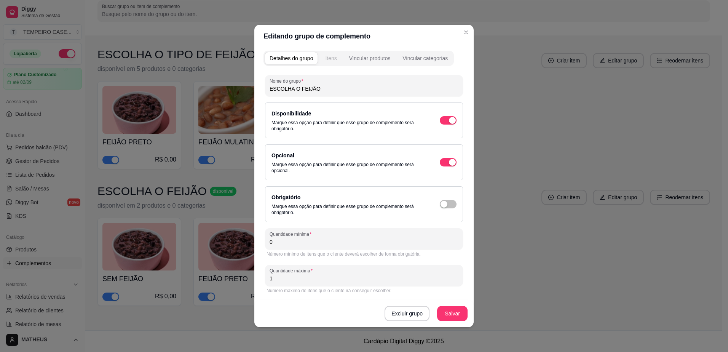
click at [332, 60] on div "Itens" at bounding box center [330, 58] width 11 height 8
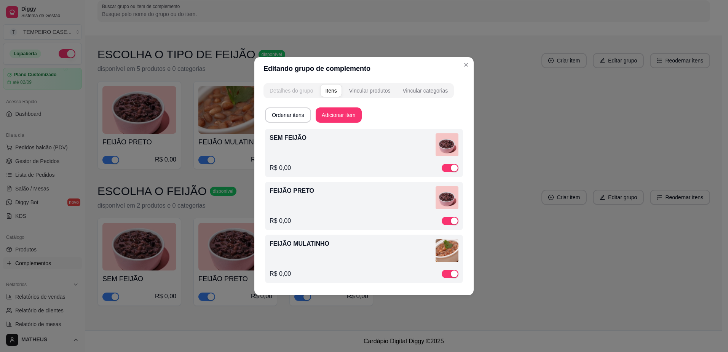
click at [290, 93] on div "Detalhes do grupo" at bounding box center [291, 91] width 43 height 8
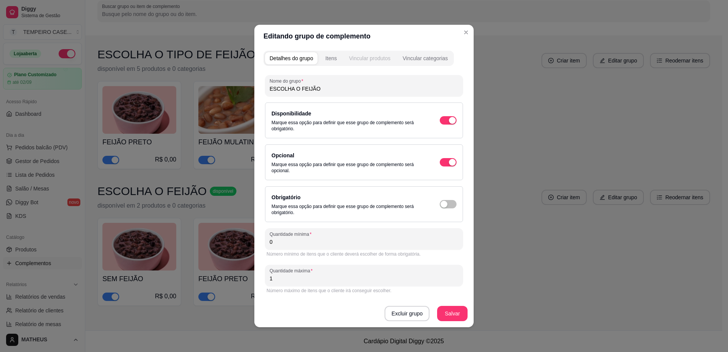
click at [386, 64] on button "Vincular produtos" at bounding box center [370, 58] width 51 height 12
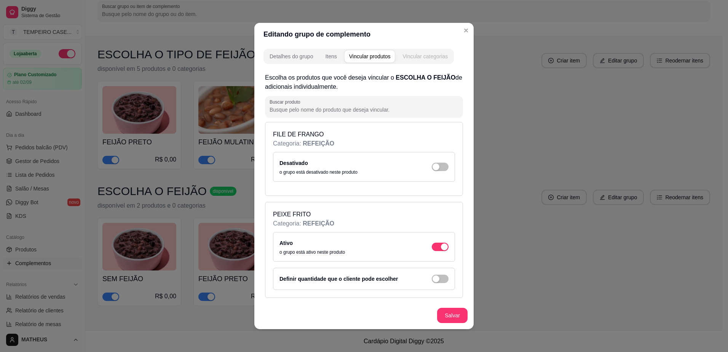
click at [423, 59] on div "Vincular categorias" at bounding box center [425, 57] width 45 height 8
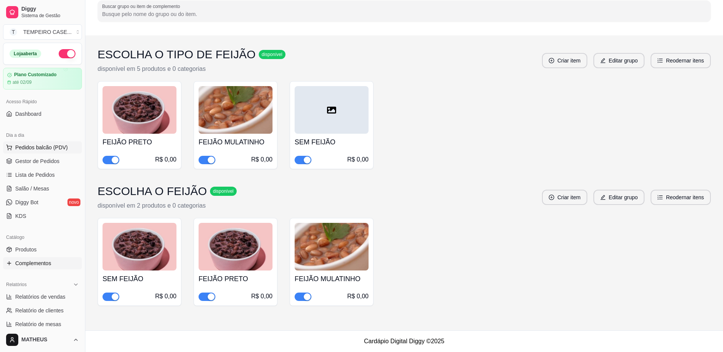
click at [40, 151] on span "Pedidos balcão (PDV)" at bounding box center [41, 148] width 53 height 8
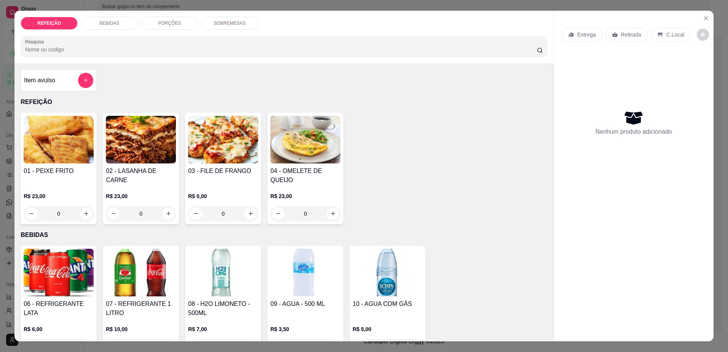
click at [506, 176] on div "01 - PEIXE FRITO R$ 23,00 0 02 - LASANHA DE CARNE R$ 23,00 0 03 - FILE DE FRANG…" at bounding box center [284, 169] width 527 height 112
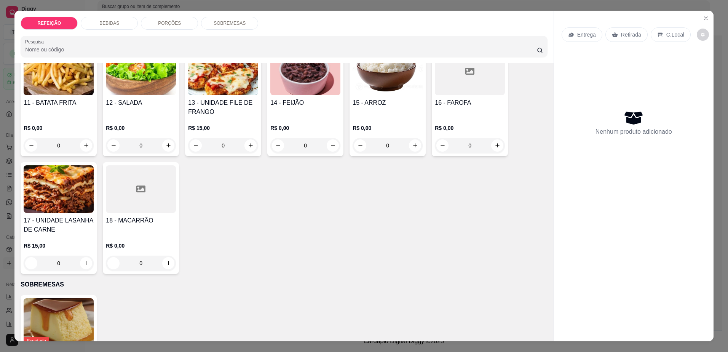
scroll to position [273, 0]
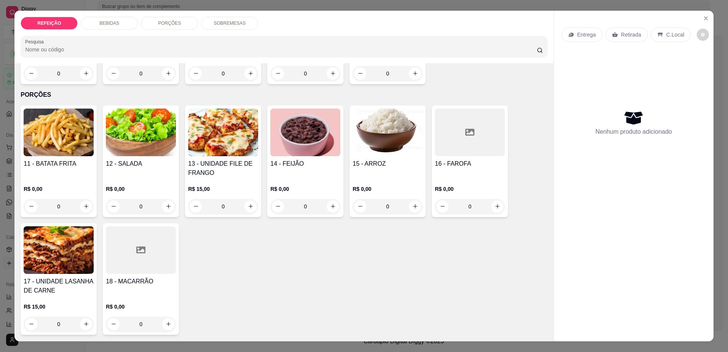
click at [453, 128] on div at bounding box center [470, 133] width 70 height 48
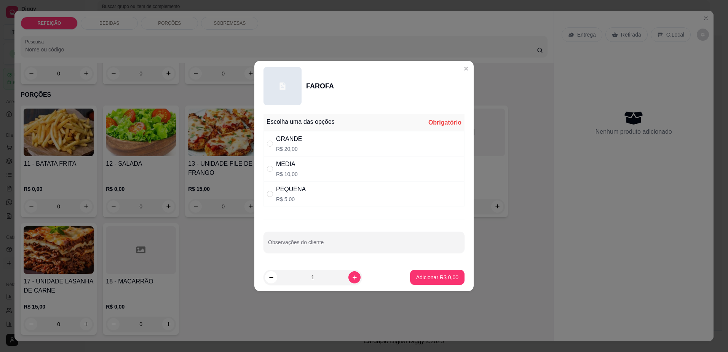
click at [285, 92] on div at bounding box center [283, 86] width 38 height 38
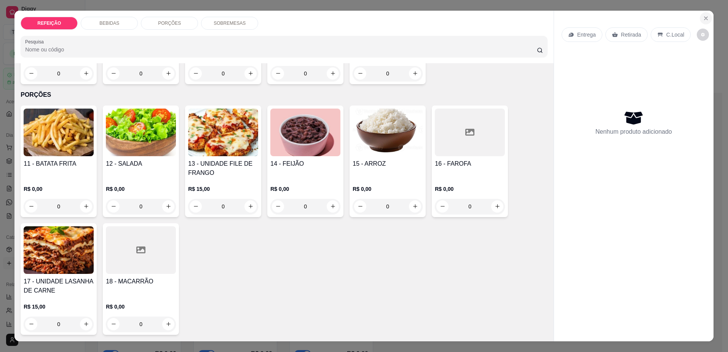
click at [703, 19] on icon "Close" at bounding box center [706, 18] width 6 height 6
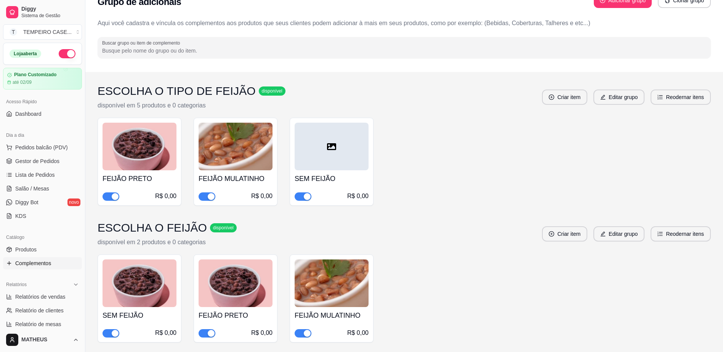
scroll to position [58, 0]
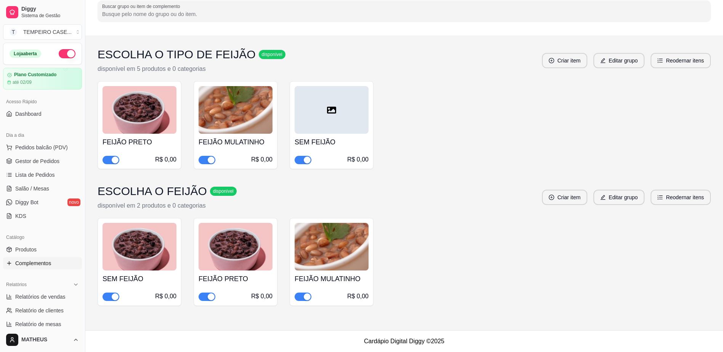
click at [43, 168] on ul "Pedidos balcão (PDV) Gestor de Pedidos Lista de Pedidos Salão / Mesas Diggy Bot…" at bounding box center [42, 181] width 79 height 81
click at [41, 158] on span "Gestor de Pedidos" at bounding box center [37, 161] width 44 height 8
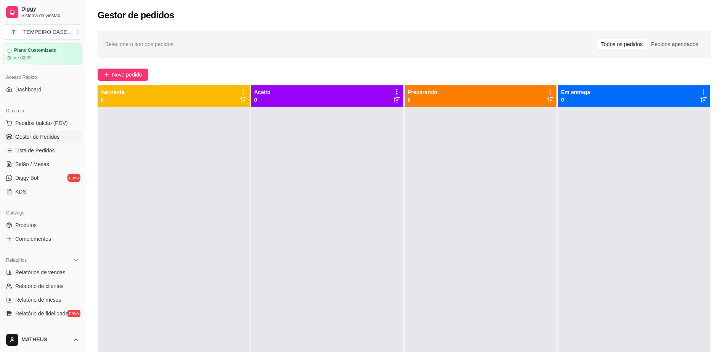
scroll to position [38, 0]
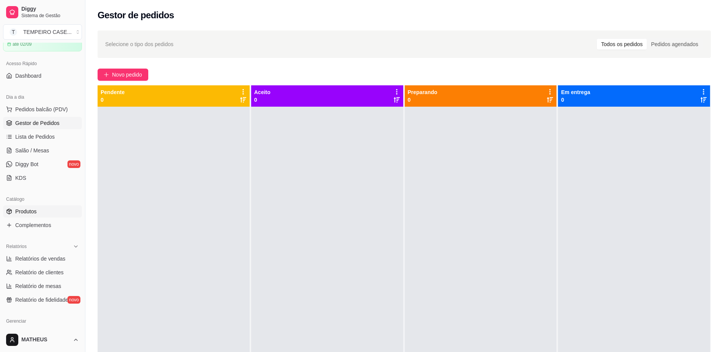
click at [32, 212] on span "Produtos" at bounding box center [25, 212] width 21 height 8
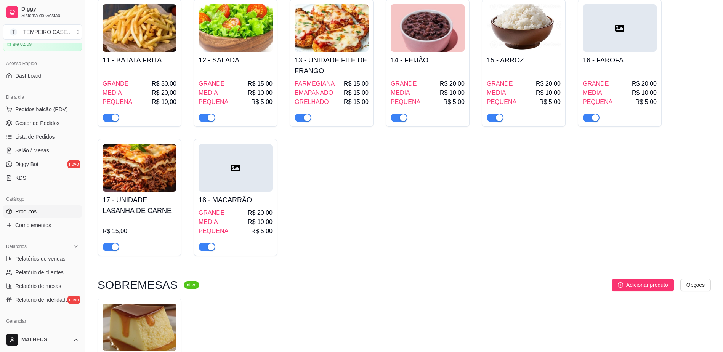
scroll to position [457, 0]
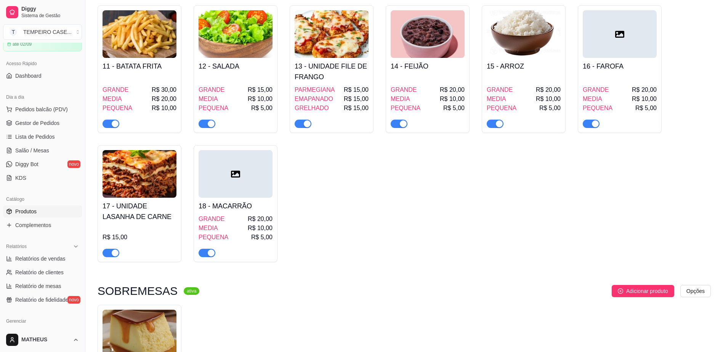
click at [606, 39] on div at bounding box center [619, 34] width 74 height 48
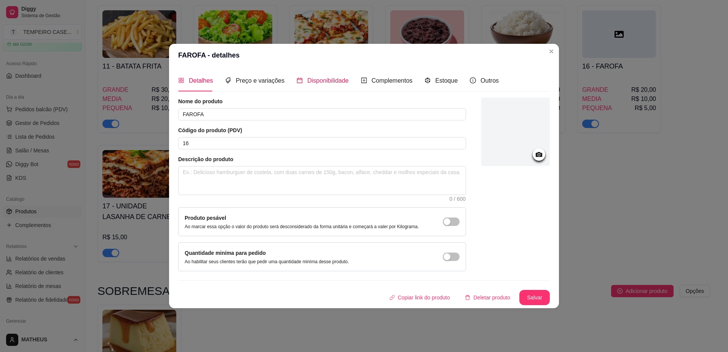
click at [313, 81] on span "Disponibilidade" at bounding box center [328, 80] width 42 height 6
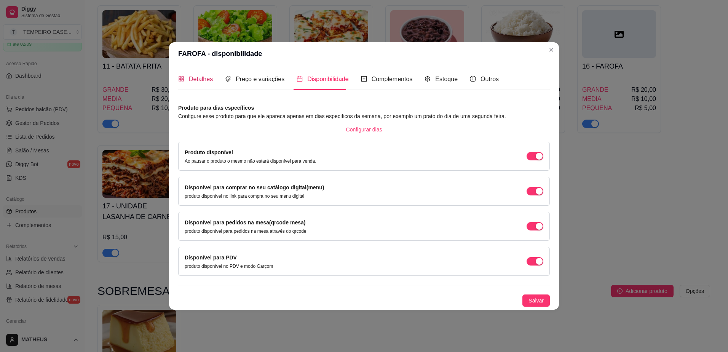
click at [194, 79] on span "Detalhes" at bounding box center [201, 79] width 24 height 6
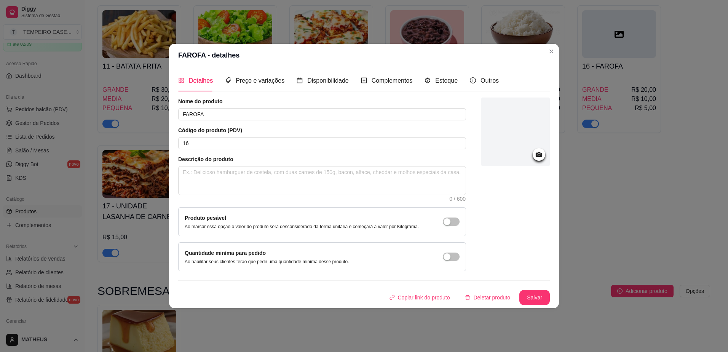
click at [535, 153] on icon at bounding box center [539, 154] width 9 height 9
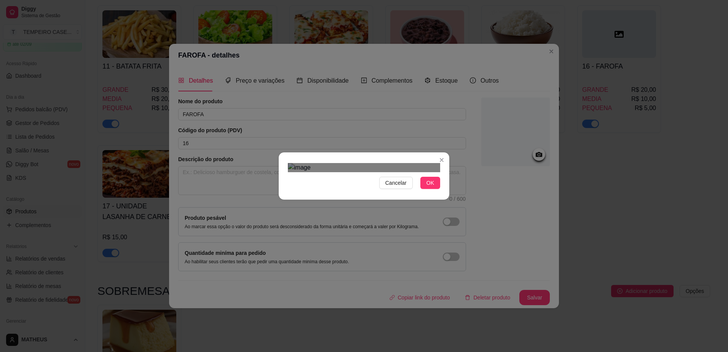
click at [413, 218] on div "Use the arrow keys to move the crop selection area" at bounding box center [371, 286] width 137 height 137
click at [434, 187] on span "OK" at bounding box center [431, 183] width 8 height 8
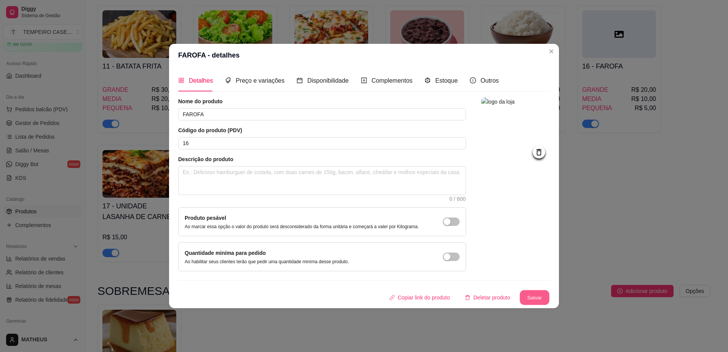
click at [534, 294] on button "Salvar" at bounding box center [535, 297] width 30 height 15
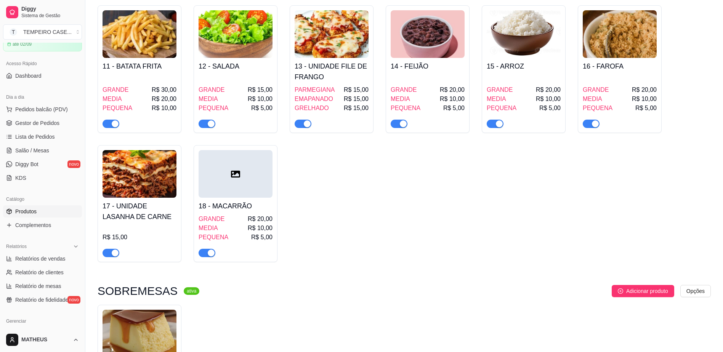
click at [214, 185] on div at bounding box center [235, 174] width 74 height 48
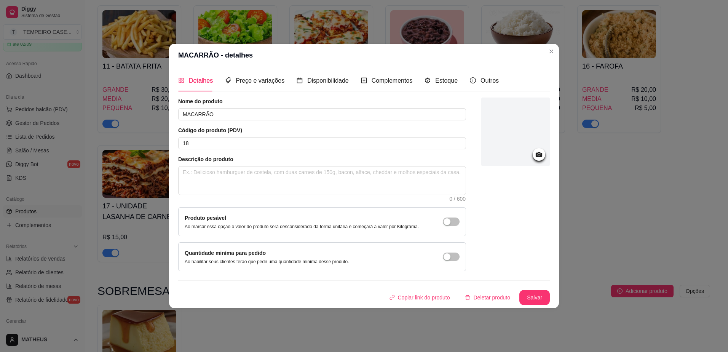
click at [498, 133] on div at bounding box center [516, 132] width 69 height 69
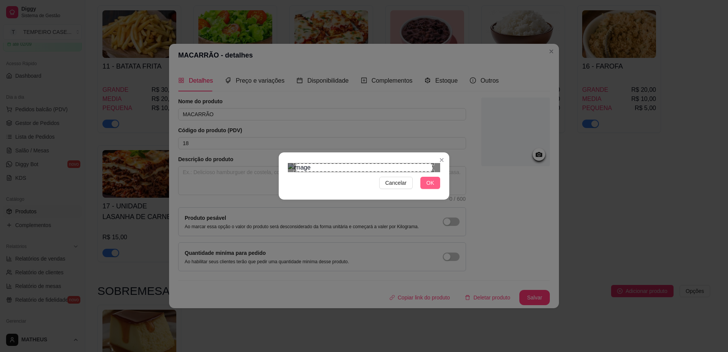
click at [431, 187] on span "OK" at bounding box center [431, 183] width 8 height 8
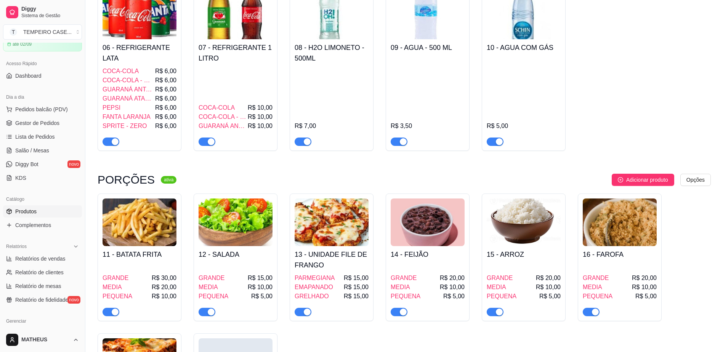
scroll to position [305, 0]
